Goal: Transaction & Acquisition: Purchase product/service

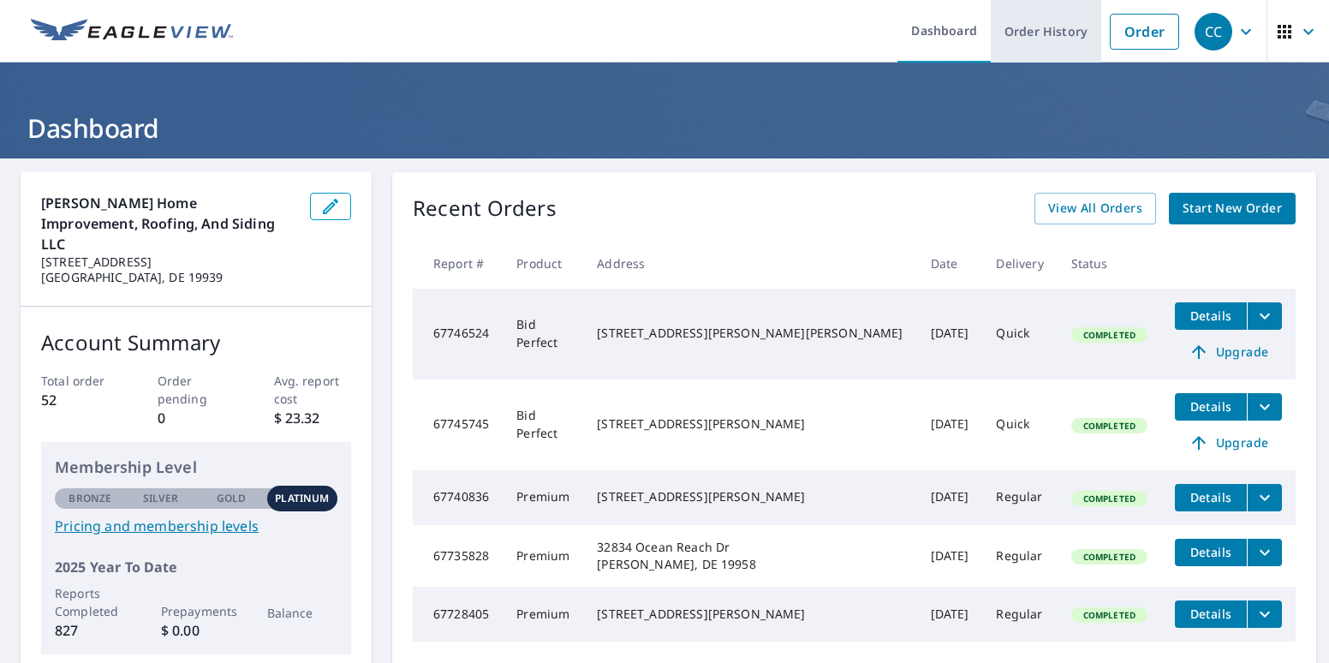
click at [1045, 42] on link "Order History" at bounding box center [1046, 31] width 110 height 63
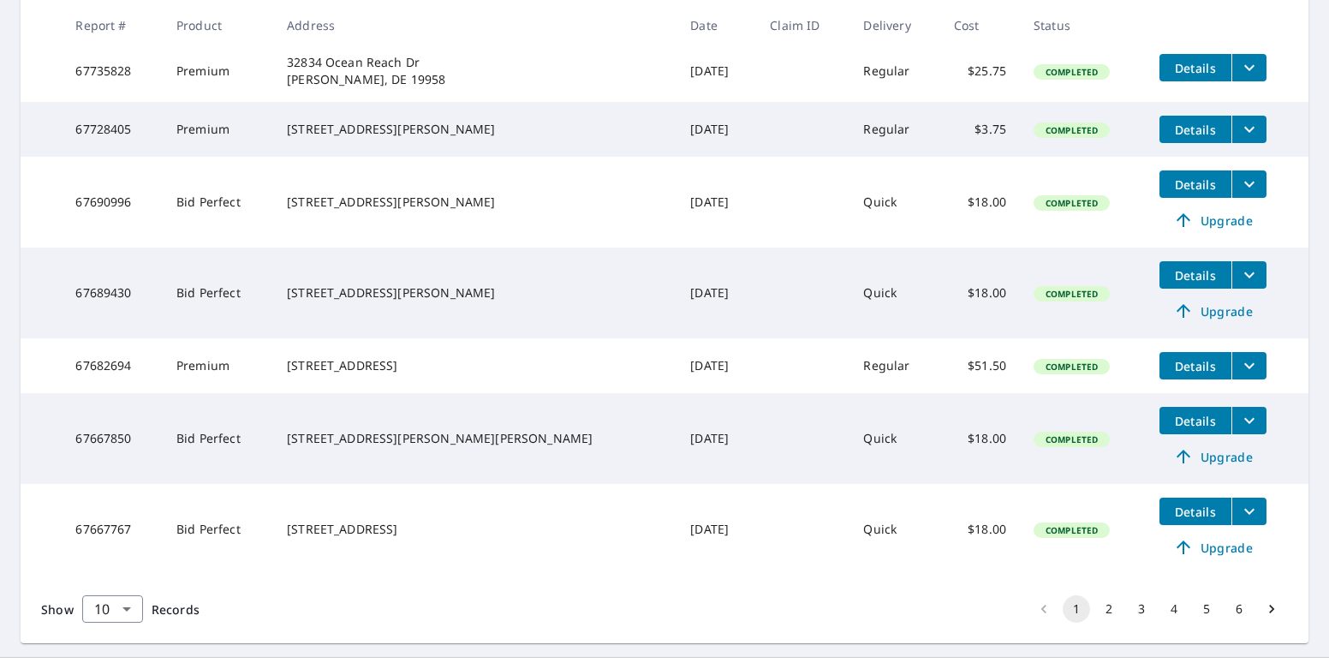
scroll to position [576, 0]
click at [1184, 319] on span "Upgrade" at bounding box center [1213, 310] width 86 height 21
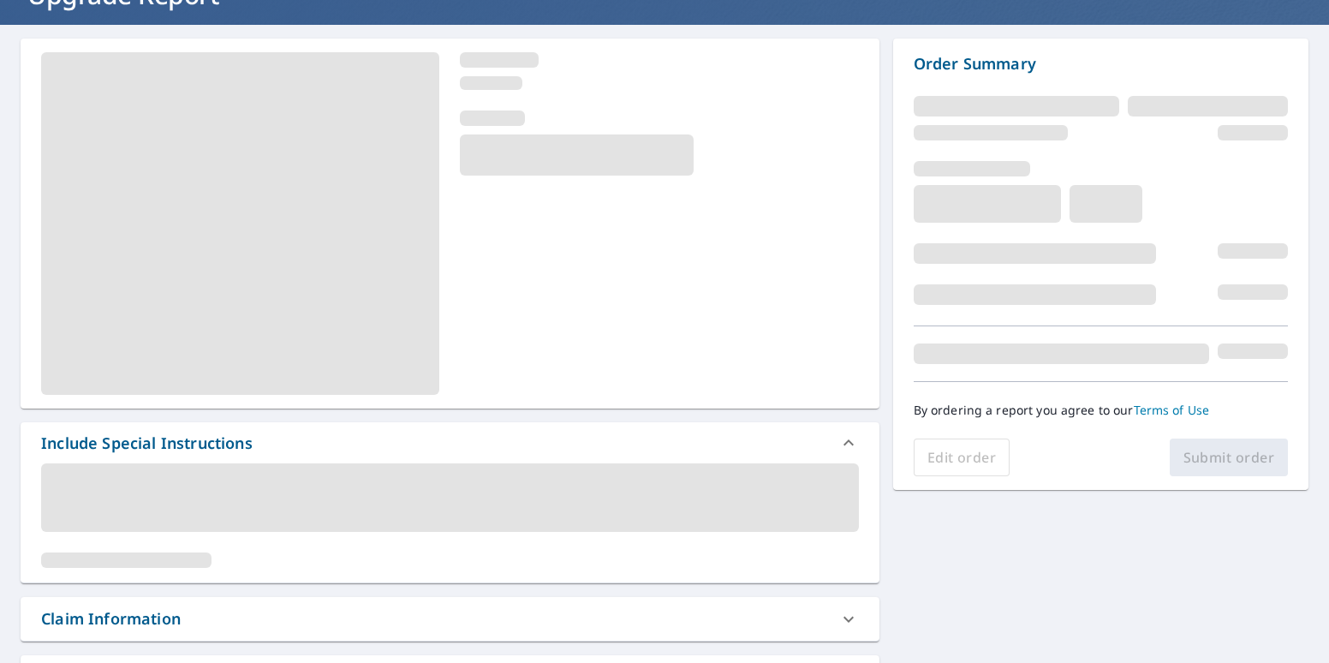
scroll to position [133, 0]
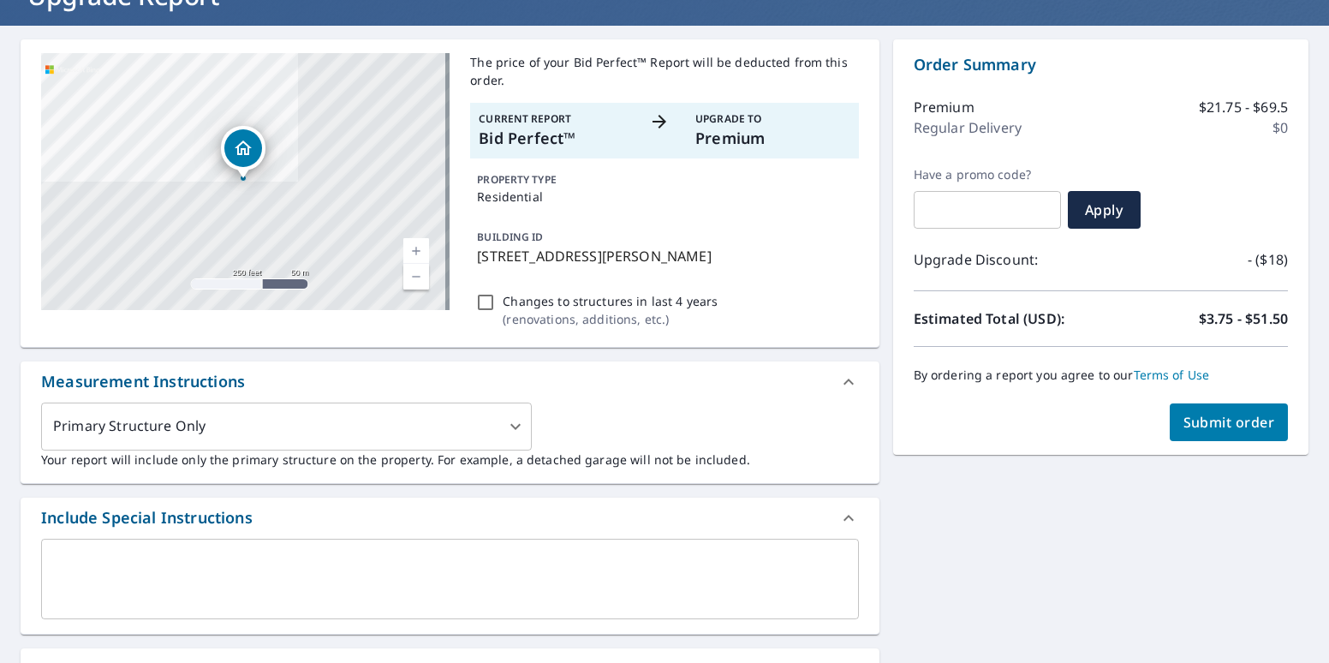
click at [1192, 422] on span "Submit order" at bounding box center [1229, 422] width 92 height 19
checkbox input "true"
